Goal: Entertainment & Leisure: Consume media (video, audio)

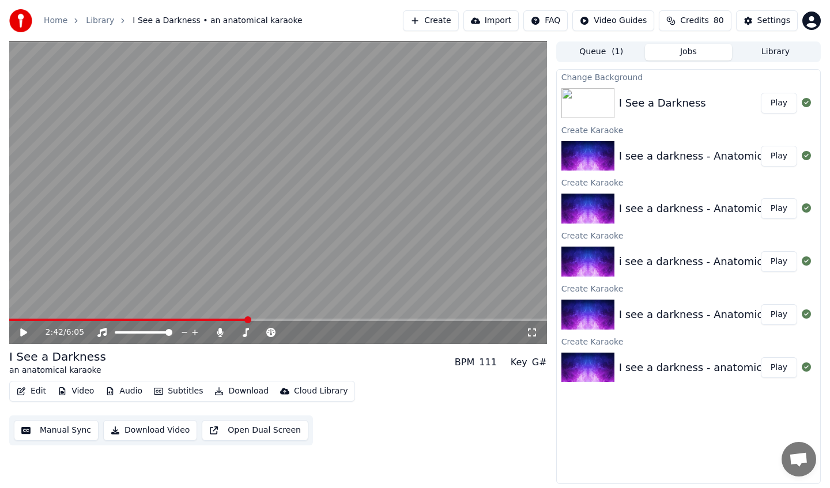
click at [393, 180] on video at bounding box center [278, 193] width 538 height 303
click at [314, 336] on icon at bounding box center [313, 333] width 11 height 12
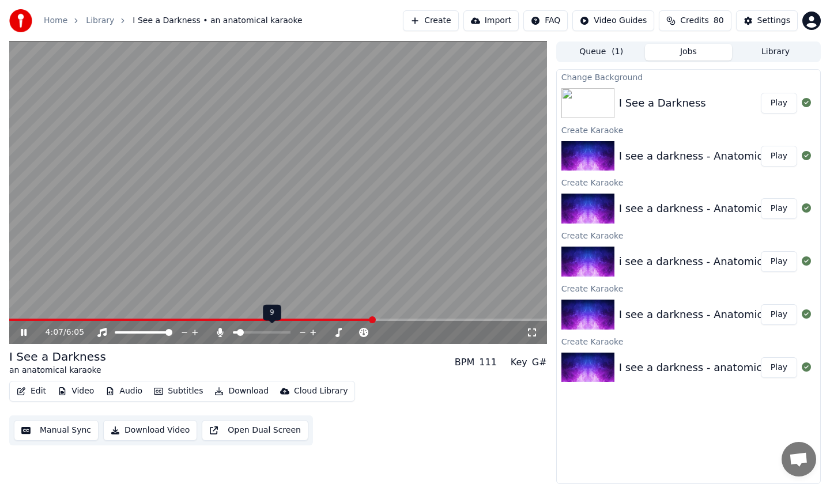
click at [314, 336] on icon at bounding box center [313, 333] width 11 height 12
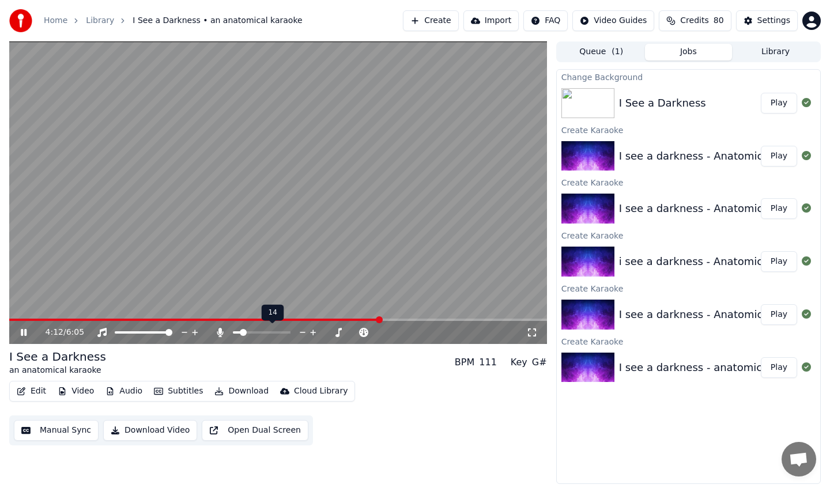
click at [314, 336] on icon at bounding box center [313, 333] width 11 height 12
click at [301, 332] on icon at bounding box center [303, 332] width 6 height 1
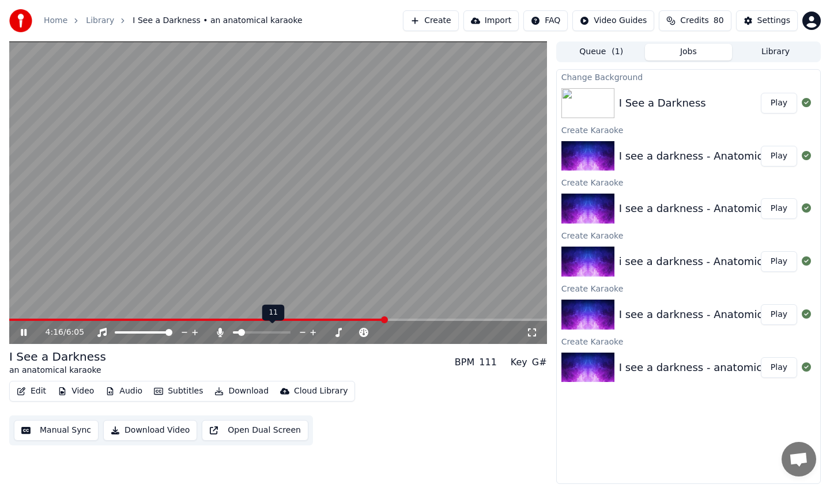
click at [301, 332] on icon at bounding box center [303, 332] width 6 height 1
